Goal: Navigation & Orientation: Find specific page/section

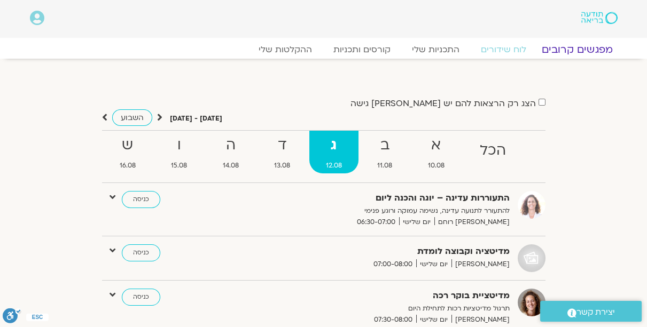
click at [569, 46] on link "מפגשים קרובים" at bounding box center [576, 49] width 97 height 13
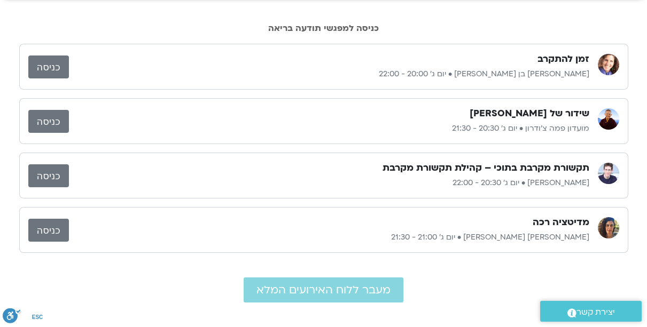
scroll to position [61, 0]
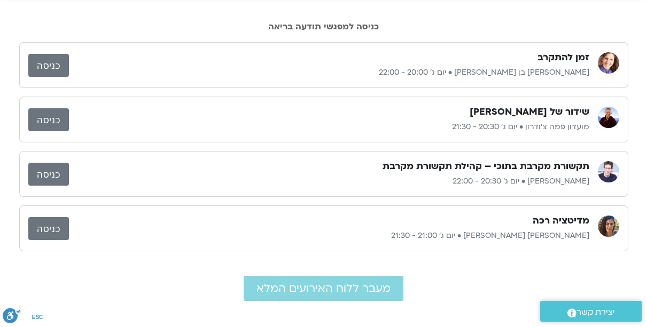
click at [63, 169] on link "כניסה" at bounding box center [48, 174] width 41 height 23
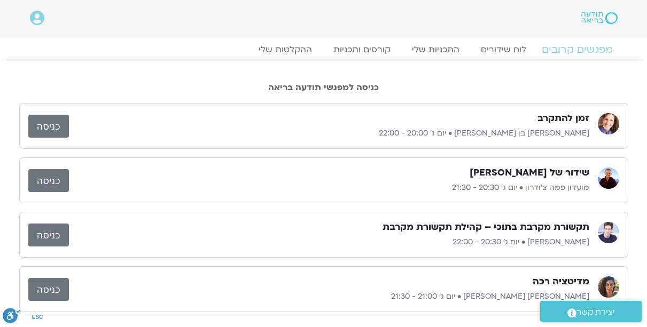
click at [582, 45] on link "מפגשים קרובים" at bounding box center [576, 49] width 97 height 13
click at [511, 53] on link "לוח שידורים" at bounding box center [503, 49] width 80 height 13
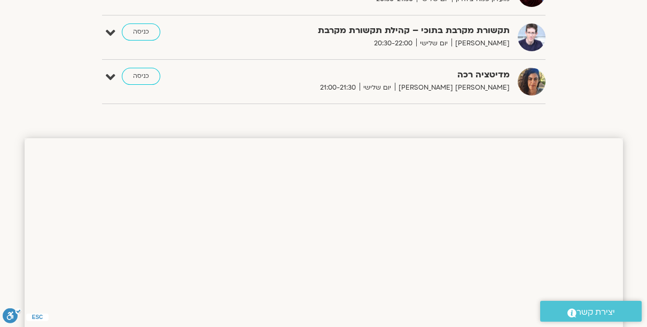
scroll to position [842, 0]
